Goal: Information Seeking & Learning: Find specific fact

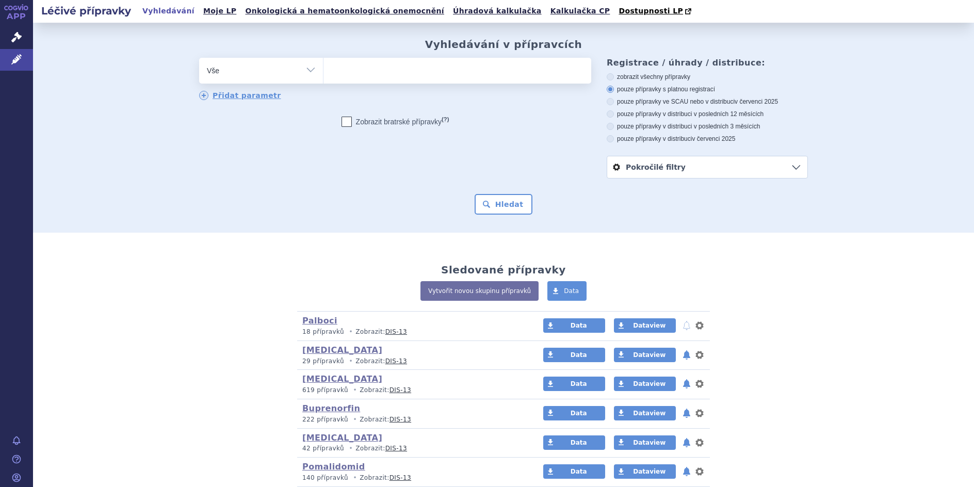
click at [305, 66] on select "Vše Přípravek/SUKL kód MAH VPOIS ATC/Aktivní látka Léková forma Síla" at bounding box center [261, 69] width 124 height 23
select select "filter-atc-group"
click at [199, 58] on select "Vše Přípravek/SUKL kód MAH VPOIS ATC/Aktivní látka Léková forma Síla" at bounding box center [261, 69] width 124 height 23
click at [349, 76] on ul at bounding box center [457, 69] width 268 height 22
click at [323, 76] on select at bounding box center [323, 70] width 1 height 26
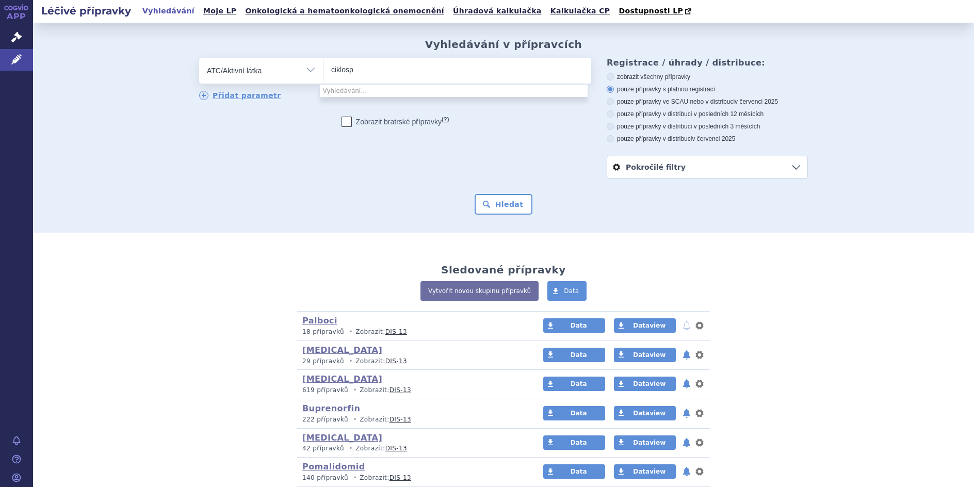
type input "ciklospo"
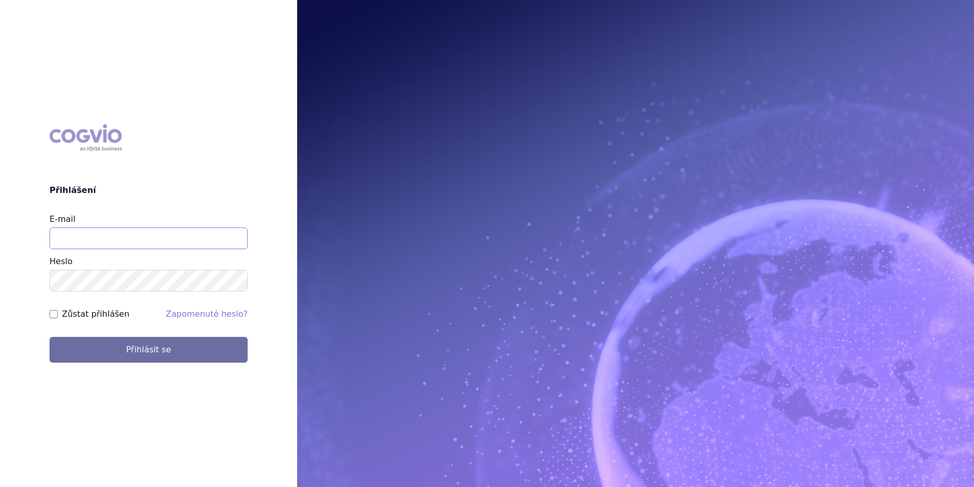
click at [67, 237] on input "E-mail" at bounding box center [149, 238] width 198 height 22
type input "lenka.celisova@viatris.com"
click at [50, 337] on button "Přihlásit se" at bounding box center [149, 350] width 198 height 26
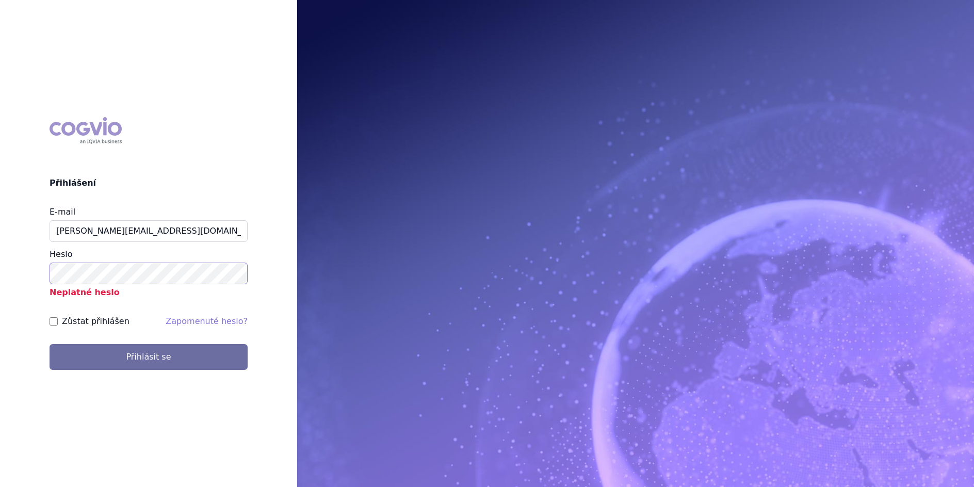
click at [50, 344] on button "Přihlásit se" at bounding box center [149, 357] width 198 height 26
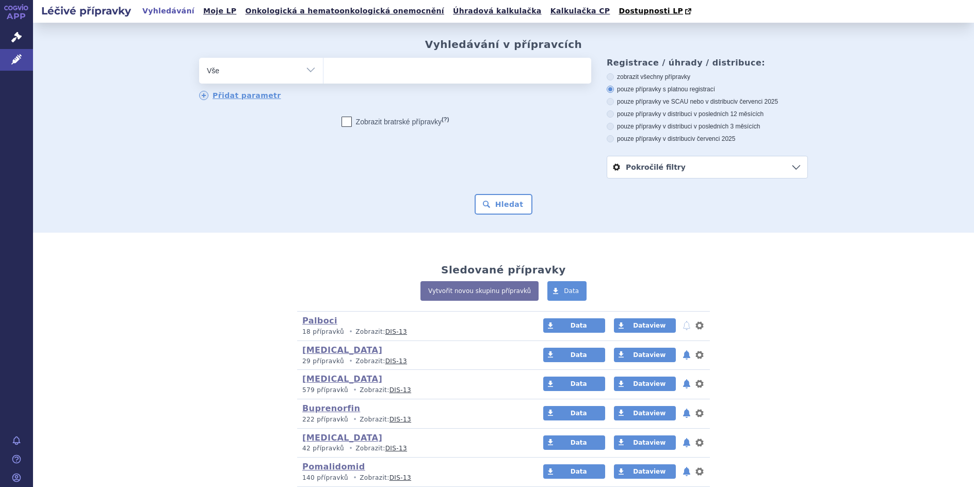
click at [307, 68] on select "Vše Přípravek/SUKL kód MAH VPOIS ATC/Aktivní látka Léková forma Síla" at bounding box center [261, 69] width 124 height 23
select select "filter-atc-group"
click at [199, 58] on select "Vše Přípravek/SUKL kód MAH VPOIS ATC/Aktivní látka Léková forma Síla" at bounding box center [261, 69] width 124 height 23
click at [343, 70] on ul at bounding box center [457, 69] width 268 height 22
click at [323, 70] on select at bounding box center [323, 70] width 1 height 26
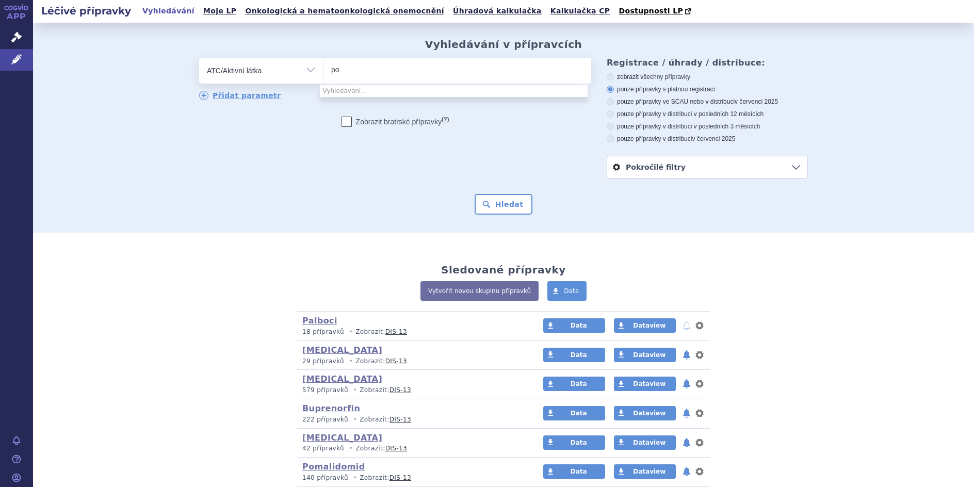
type input "o"
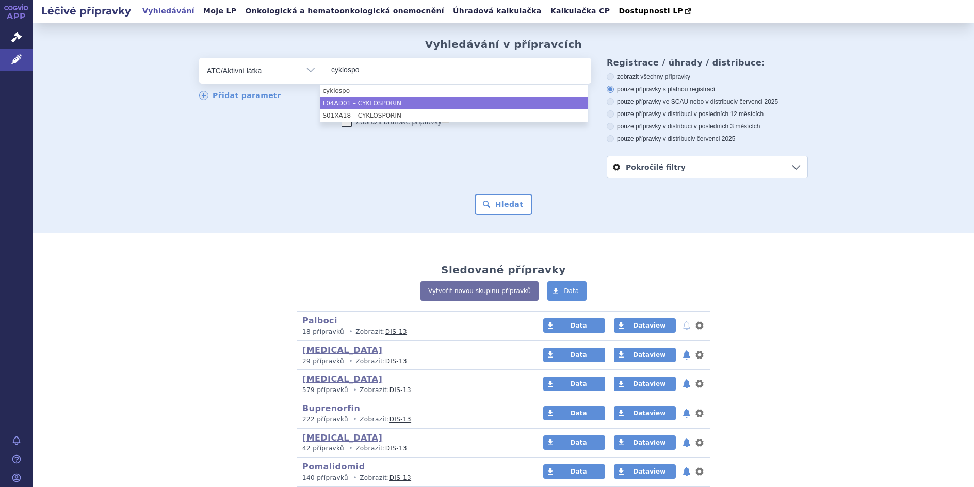
type input "cyklospo"
select select "L04AD01"
type input "cyklospo"
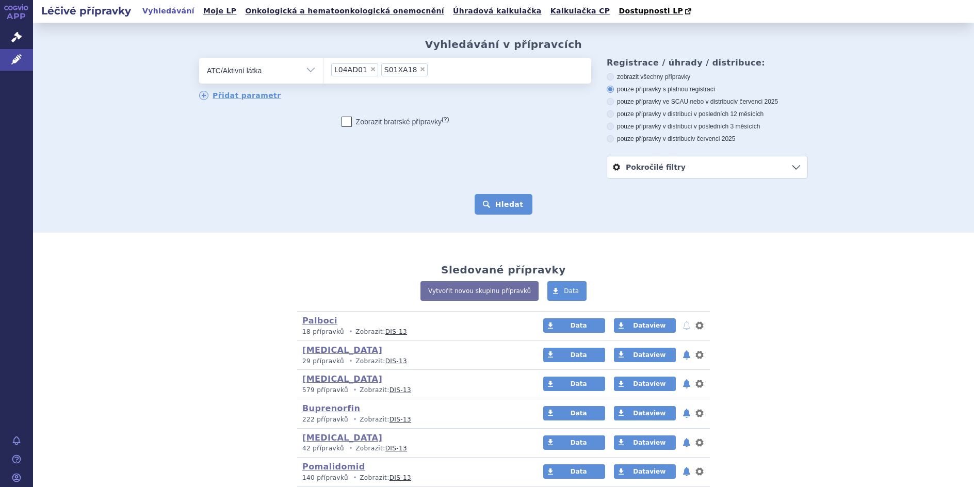
click at [502, 208] on button "Hledat" at bounding box center [503, 204] width 58 height 21
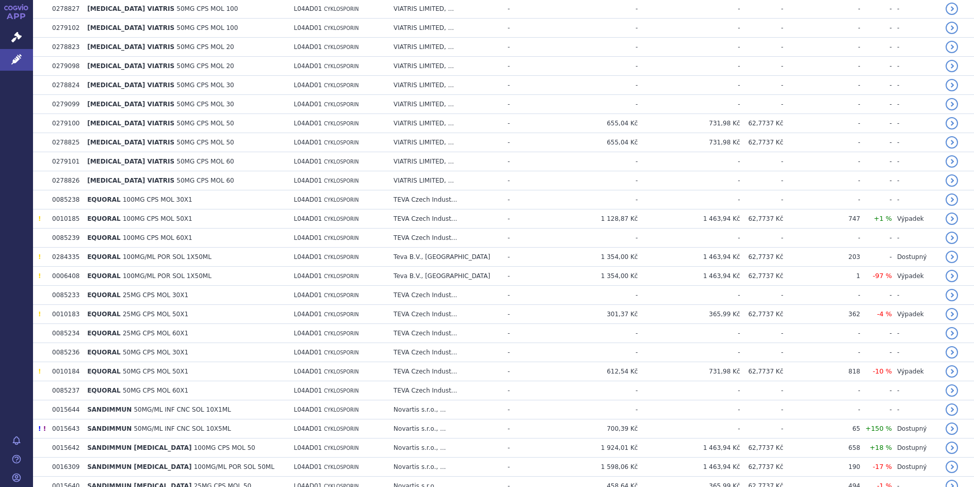
scroll to position [1149, 0]
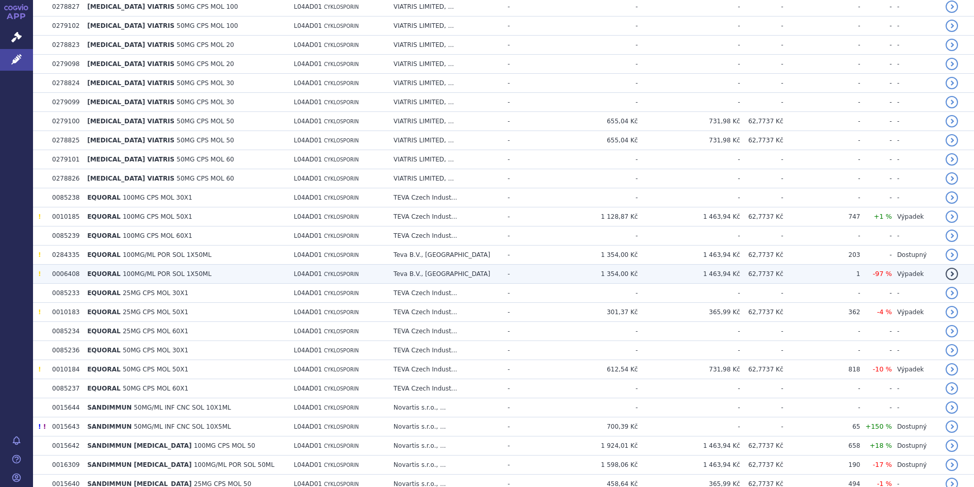
click at [141, 274] on span "100MG/ML POR SOL 1X50ML" at bounding box center [167, 273] width 89 height 7
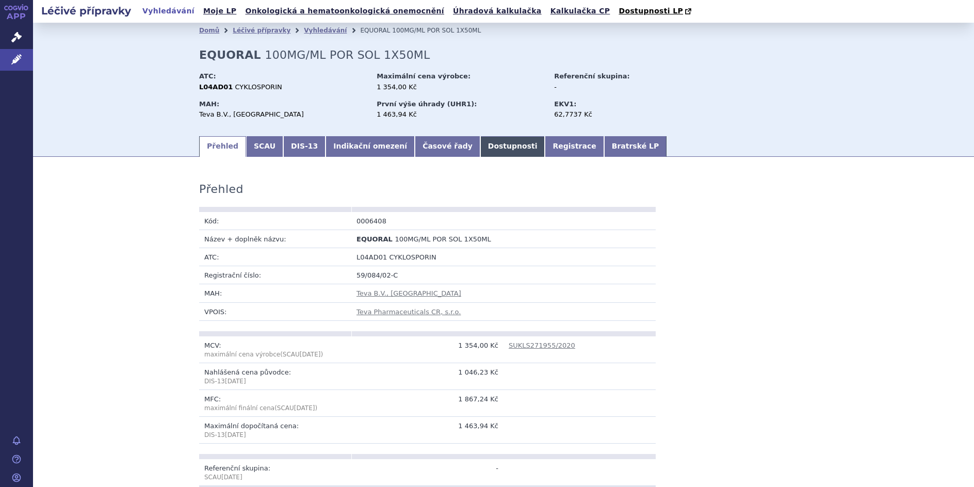
click at [480, 146] on link "Dostupnosti" at bounding box center [512, 146] width 65 height 21
